Goal: Obtain resource: Download file/media

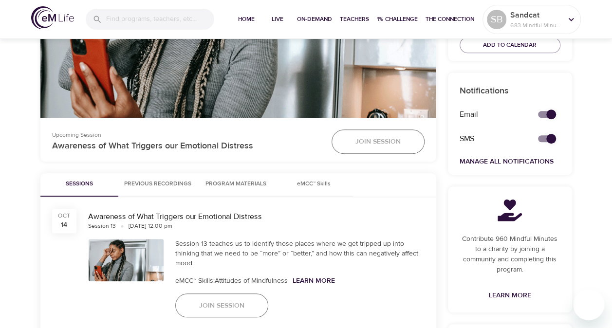
scroll to position [328, 0]
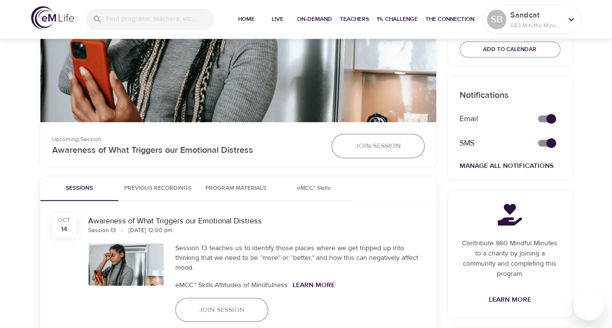
click at [83, 183] on span "Sessions" at bounding box center [79, 188] width 66 height 10
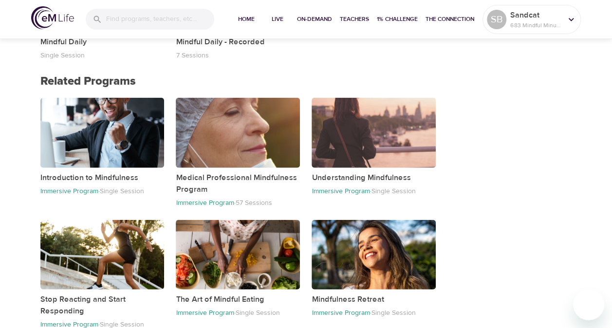
scroll to position [1096, 0]
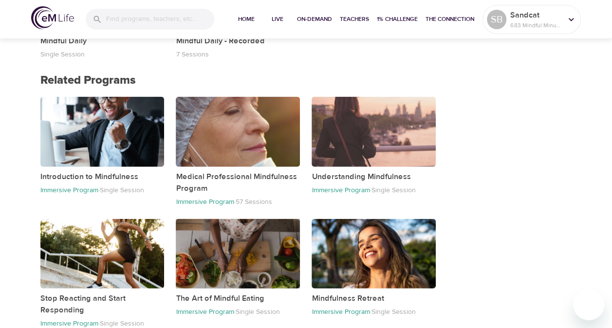
click at [192, 222] on div "button" at bounding box center [238, 254] width 124 height 70
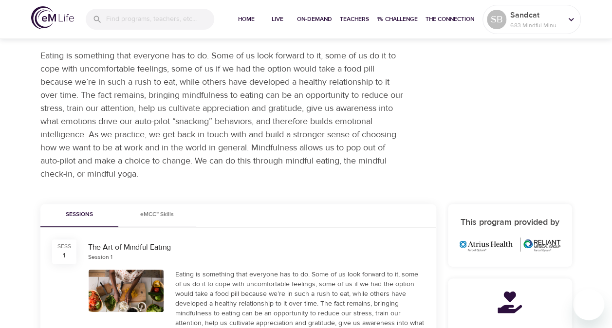
scroll to position [65, 0]
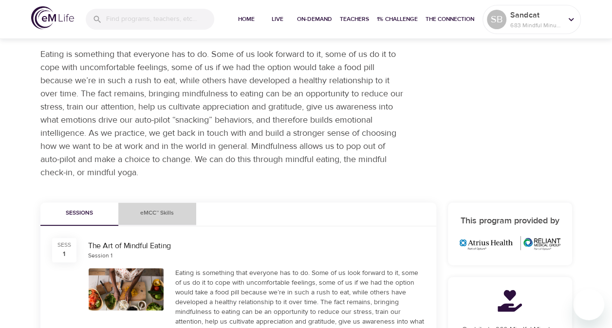
click at [145, 211] on span "eMCC™ Skills" at bounding box center [157, 213] width 66 height 10
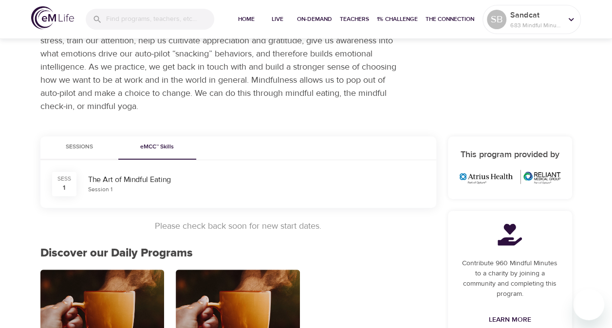
scroll to position [131, 0]
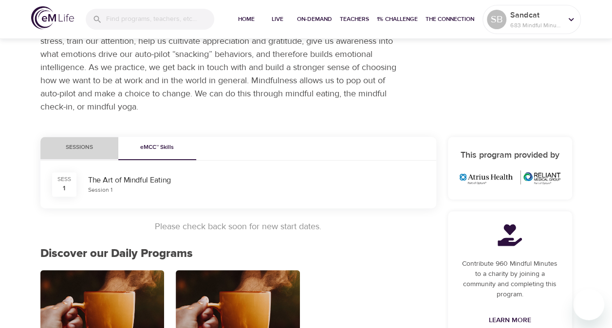
click at [87, 143] on span "Sessions" at bounding box center [79, 148] width 66 height 10
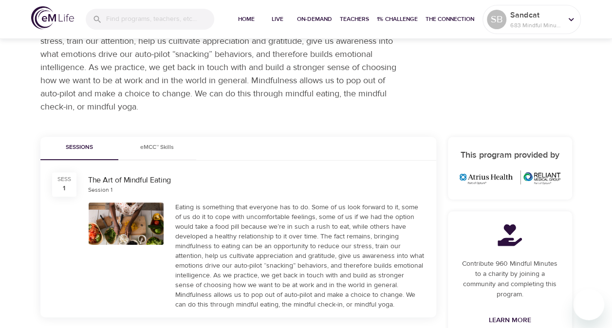
scroll to position [0, 0]
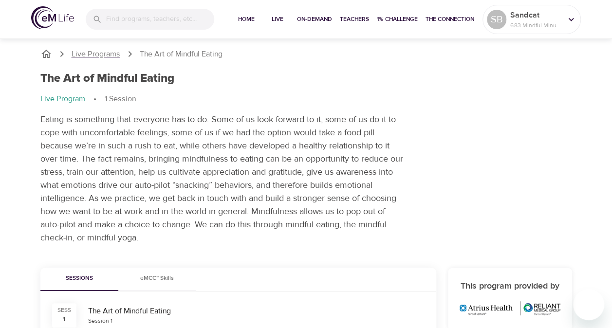
click at [96, 51] on p "Live Programs" at bounding box center [96, 54] width 49 height 11
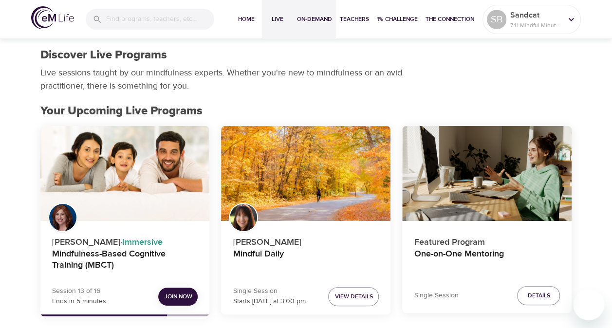
click at [308, 19] on span "On-Demand" at bounding box center [314, 19] width 35 height 10
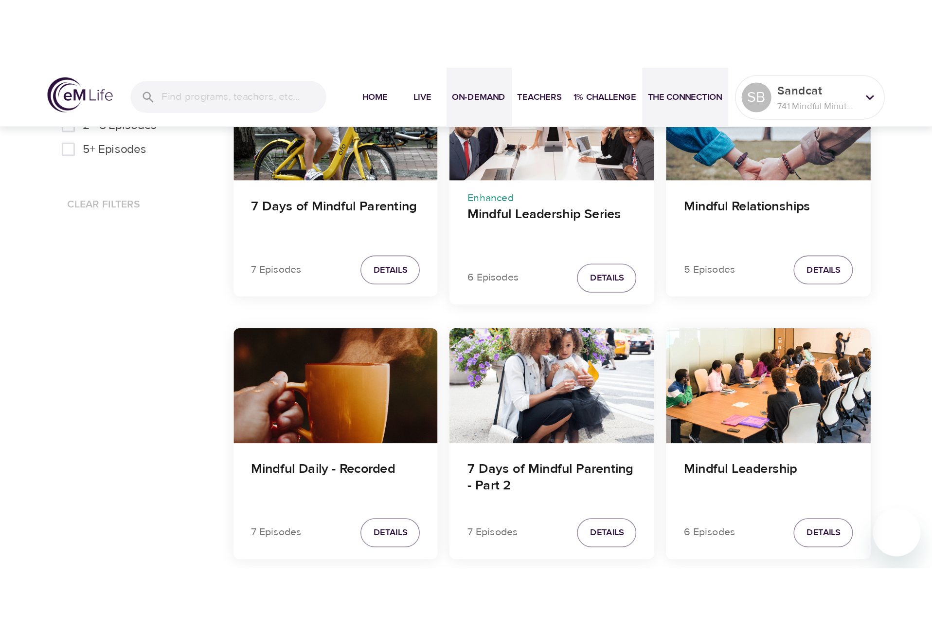
scroll to position [520, 0]
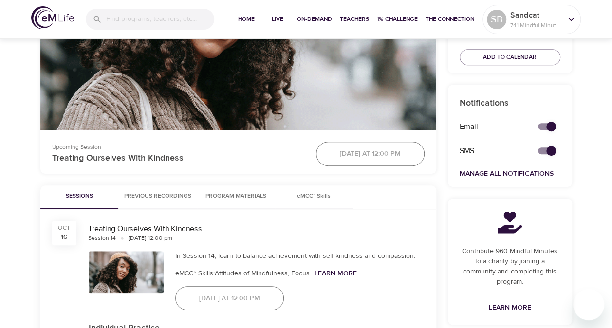
scroll to position [321, 0]
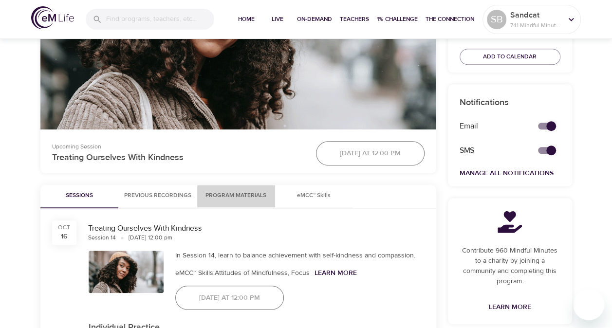
click at [252, 195] on span "Program Materials" at bounding box center [236, 196] width 66 height 10
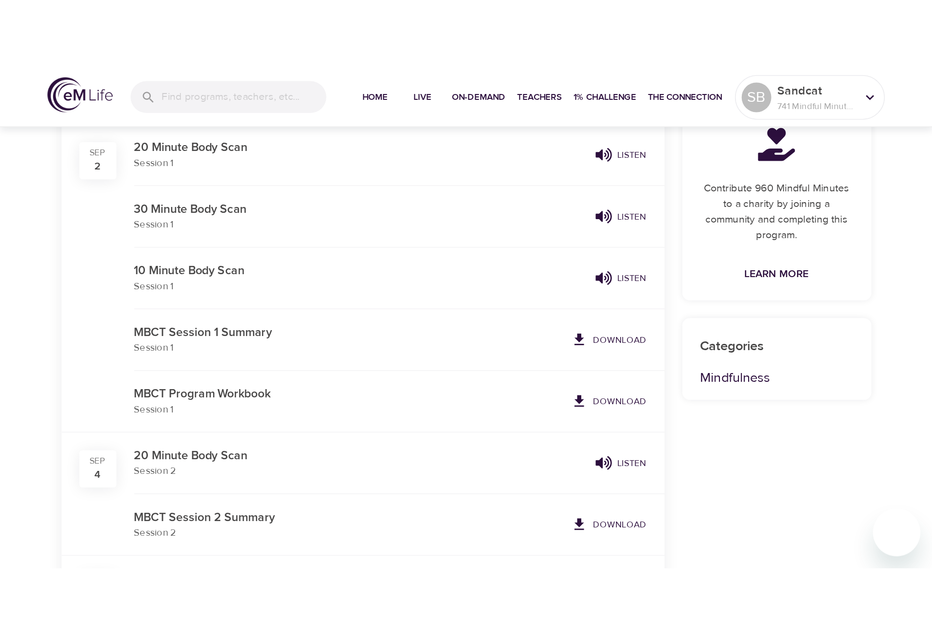
scroll to position [497, 0]
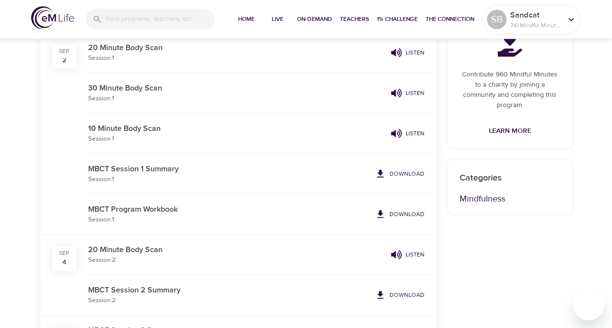
click at [400, 213] on p "Download" at bounding box center [406, 214] width 35 height 9
